Goal: Information Seeking & Learning: Understand process/instructions

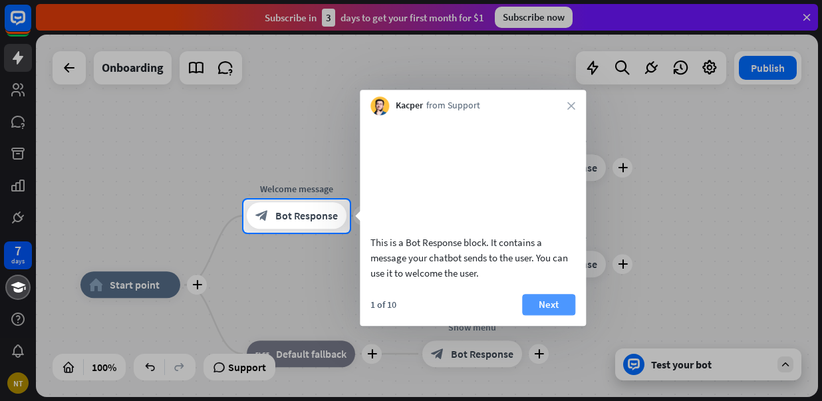
click at [548, 315] on button "Next" at bounding box center [548, 304] width 53 height 21
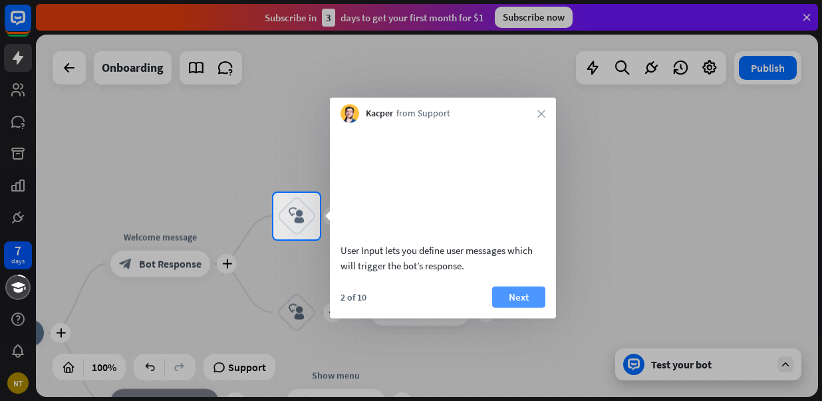
click at [511, 307] on button "Next" at bounding box center [518, 296] width 53 height 21
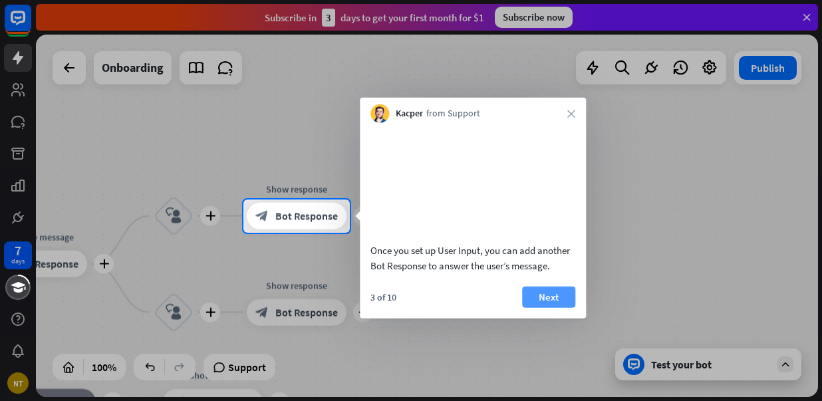
click at [548, 307] on button "Next" at bounding box center [548, 296] width 53 height 21
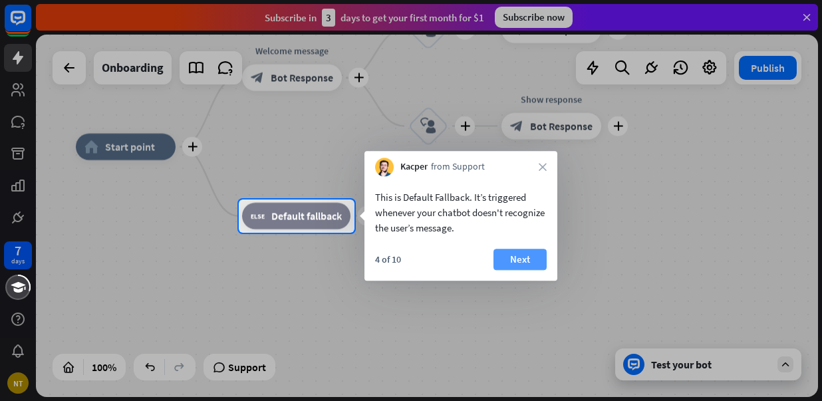
click at [520, 263] on button "Next" at bounding box center [519, 259] width 53 height 21
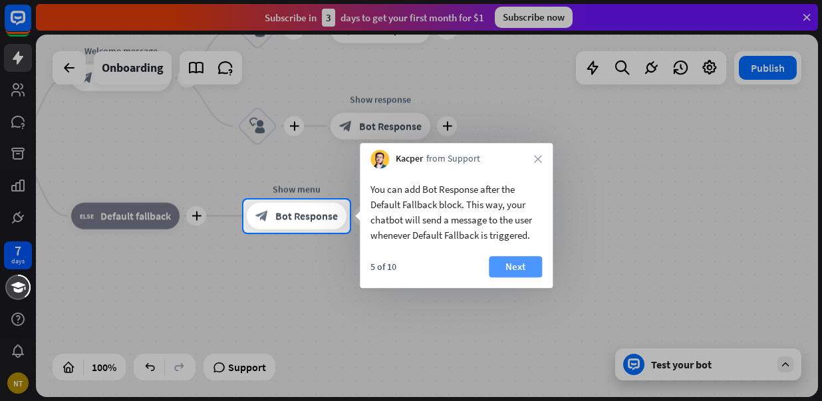
click at [521, 263] on button "Next" at bounding box center [515, 266] width 53 height 21
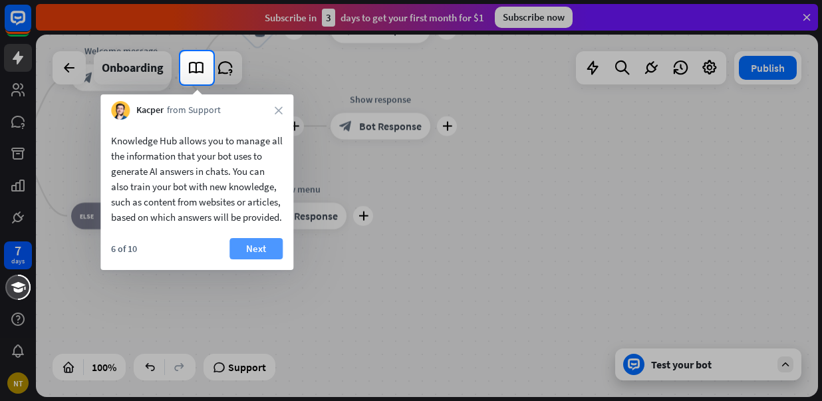
click at [250, 259] on button "Next" at bounding box center [255, 248] width 53 height 21
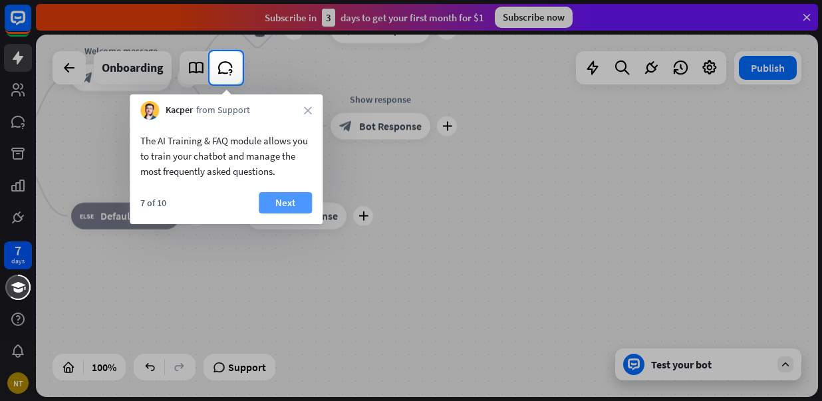
click at [294, 204] on button "Next" at bounding box center [285, 202] width 53 height 21
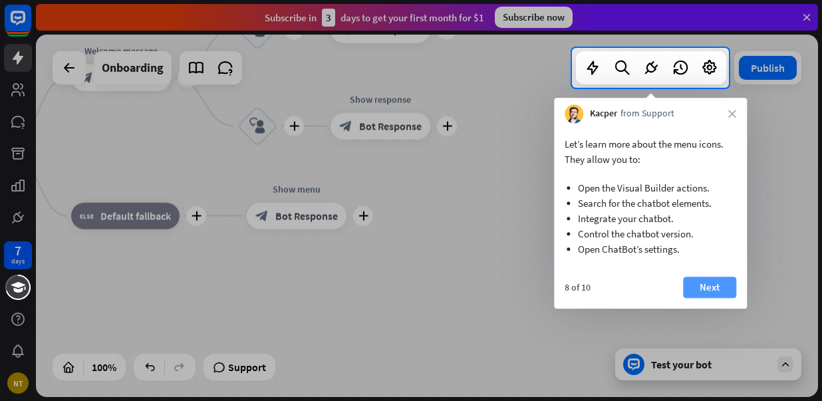
click at [710, 285] on button "Next" at bounding box center [709, 287] width 53 height 21
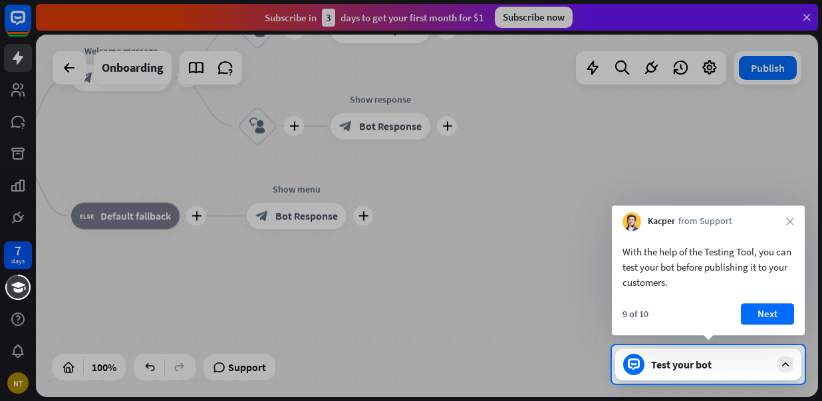
click at [795, 220] on div "Kacper from Support close" at bounding box center [708, 217] width 193 height 25
click at [791, 219] on icon "close" at bounding box center [790, 221] width 8 height 8
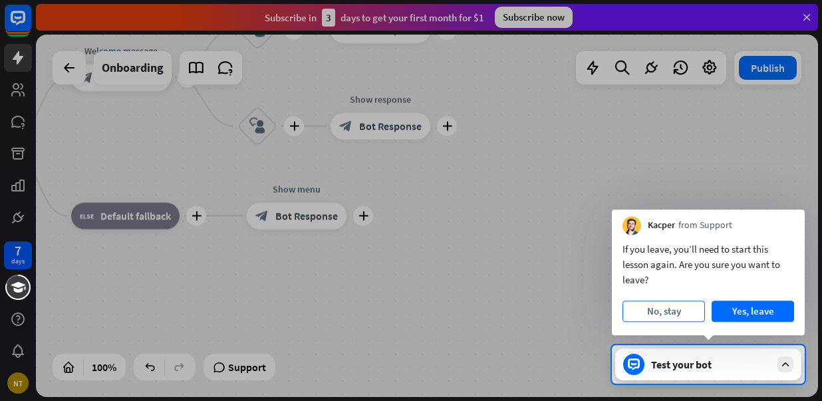
click at [663, 310] on button "No, stay" at bounding box center [663, 310] width 82 height 21
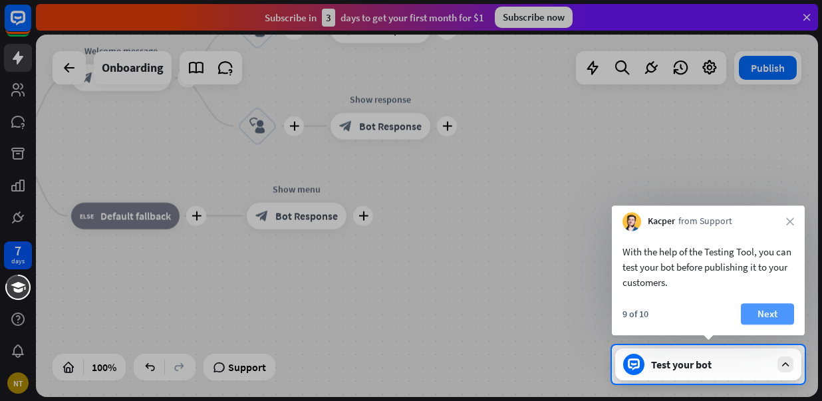
click at [783, 320] on button "Next" at bounding box center [767, 313] width 53 height 21
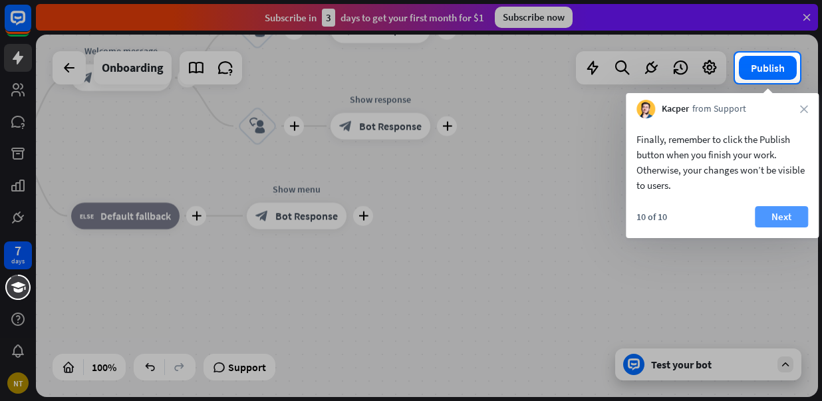
click at [787, 215] on button "Next" at bounding box center [780, 216] width 53 height 21
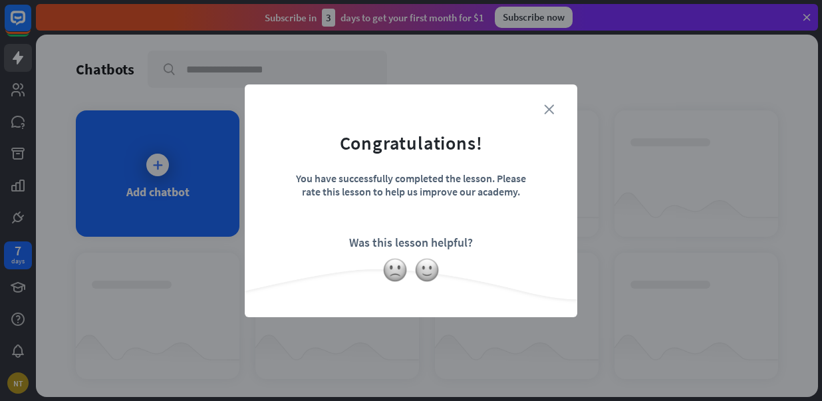
click at [553, 111] on icon "close" at bounding box center [549, 109] width 10 height 10
